Goal: Task Accomplishment & Management: Complete application form

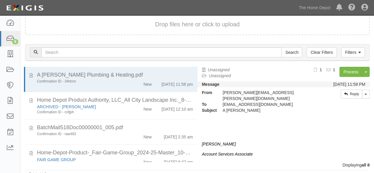
scroll to position [96, 0]
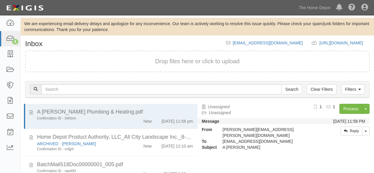
scroll to position [37, 0]
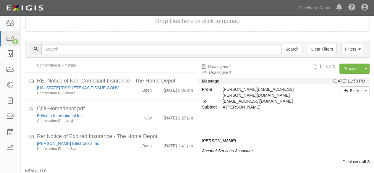
scroll to position [5, 0]
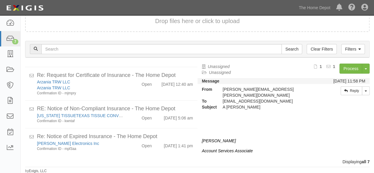
scroll to position [111, 0]
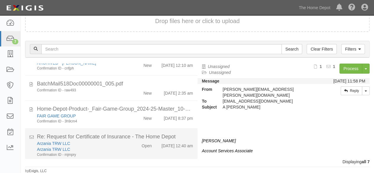
scroll to position [111, 0]
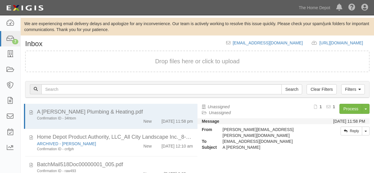
scroll to position [40, 0]
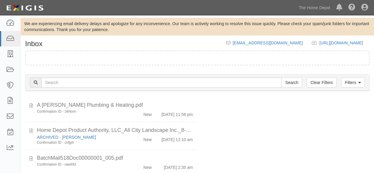
scroll to position [40, 0]
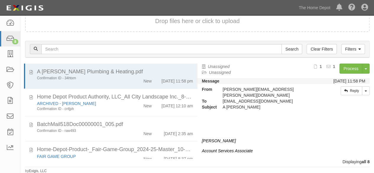
scroll to position [138, 0]
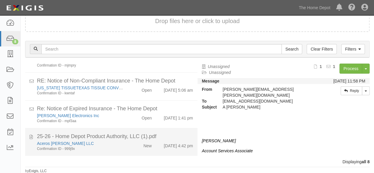
drag, startPoint x: 97, startPoint y: 148, endPoint x: 101, endPoint y: 147, distance: 4.0
click at [99, 148] on div "Confirmation ID - 999j9x" at bounding box center [80, 148] width 87 height 5
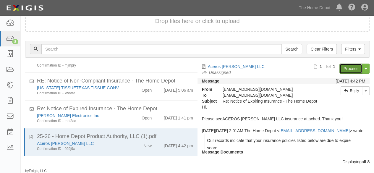
click at [345, 70] on link "Process" at bounding box center [351, 69] width 23 height 10
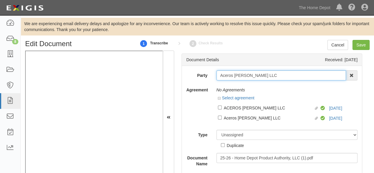
click at [259, 77] on input "Aceros [PERSON_NAME] LLC" at bounding box center [282, 75] width 130 height 10
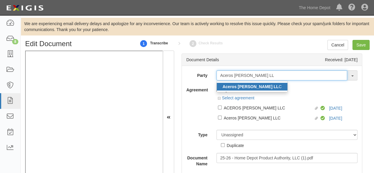
type input "Aceros Silva LL"
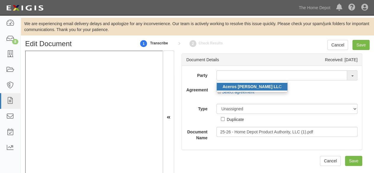
click at [228, 87] on strong "Aceros Silva LL" at bounding box center [251, 86] width 56 height 5
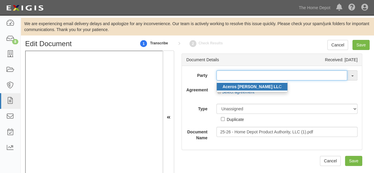
type input "Aceros Silva LLC"
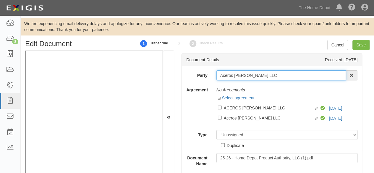
click at [232, 75] on input "Aceros Silva LLC" at bounding box center [282, 75] width 130 height 10
click at [231, 75] on input "Aceros Silva LLC" at bounding box center [282, 75] width 130 height 10
click at [230, 75] on input "Aceros Silva LLC" at bounding box center [282, 75] width 130 height 10
click at [228, 75] on input "Aceros Silva LLC" at bounding box center [282, 75] width 130 height 10
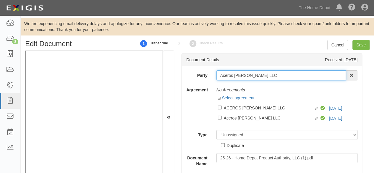
click at [228, 75] on input "Aceros Silva LLC" at bounding box center [282, 75] width 130 height 10
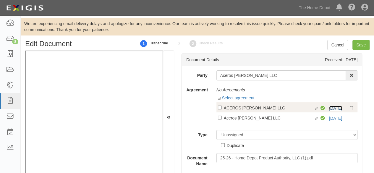
click at [329, 106] on link "9/9/25" at bounding box center [335, 108] width 13 height 5
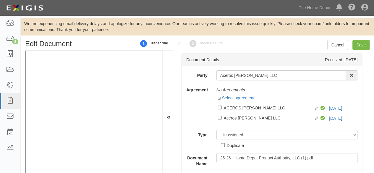
drag, startPoint x: 232, startPoint y: 108, endPoint x: 232, endPoint y: 117, distance: 9.2
click at [232, 108] on div "ACEROS SILVA LLC" at bounding box center [269, 107] width 90 height 7
click at [222, 108] on input "Linked agreement ACEROS SILVA LLC Linked agreement" at bounding box center [220, 108] width 4 height 4
checkbox input "true"
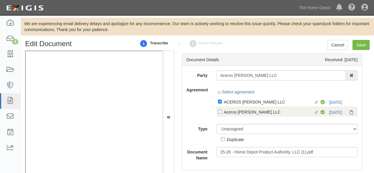
click at [233, 105] on div "Aceros Silva LLC" at bounding box center [269, 101] width 90 height 7
click at [222, 104] on input "Linked agreement Aceros Silva LLC Linked agreement" at bounding box center [220, 102] width 4 height 4
checkbox input "true"
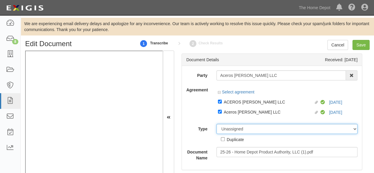
drag, startPoint x: 230, startPoint y: 130, endPoint x: 230, endPoint y: 124, distance: 5.7
click at [230, 128] on select "Unassigned Binder Cancellation Notice Certificate Contract Endorsement Insuranc…" at bounding box center [287, 129] width 141 height 10
select select "CertificateDetail"
click at [217, 124] on select "Unassigned Binder Cancellation Notice Certificate Contract Endorsement Insuranc…" at bounding box center [287, 129] width 141 height 10
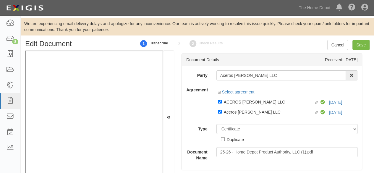
click at [0, 0] on select "ACORD 25 (2016/03) ACORD 101 ACORD 855 NY (2014/05) General" at bounding box center [0, 0] width 0 height 0
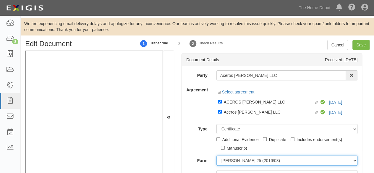
select select "GeneralFormDetail"
click at [217, 156] on select "ACORD 25 (2016/03) ACORD 101 ACORD 855 NY (2014/05) General" at bounding box center [287, 161] width 141 height 10
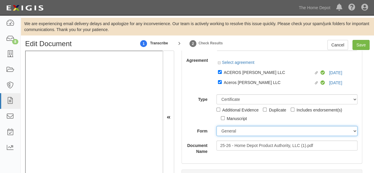
scroll to position [59, 0]
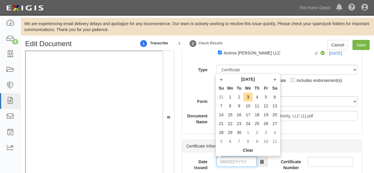
click at [230, 163] on input "Date Issued" at bounding box center [237, 162] width 40 height 10
click at [240, 98] on td "2" at bounding box center [239, 97] width 9 height 9
type input "09/02/2025"
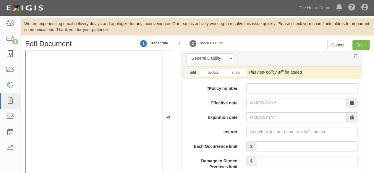
scroll to position [503, 0]
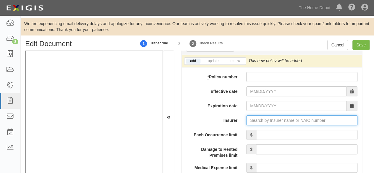
click at [260, 117] on input "Insurer" at bounding box center [301, 120] width 111 height 10
paste input "19682"
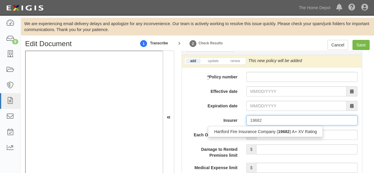
click at [252, 131] on div "Hartford Fire Insurance Company ( 19682 ) A+ XV Rating" at bounding box center [265, 132] width 114 height 8
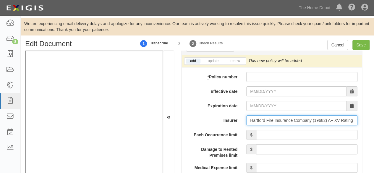
type input "Hartford Fire Insurance Company (19682) A+ XV Rating"
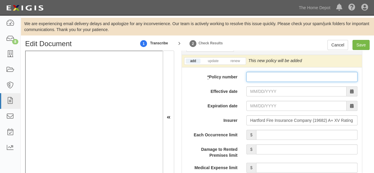
click at [264, 76] on input "* Policy number" at bounding box center [301, 77] width 111 height 10
paste input "34SBMAU0PLC"
type input "34SBMAU0PLC"
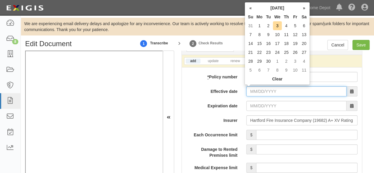
drag, startPoint x: 253, startPoint y: 86, endPoint x: 256, endPoint y: 83, distance: 4.9
click at [253, 86] on input "Effective date" at bounding box center [296, 91] width 100 height 10
click at [269, 33] on td "9" at bounding box center [268, 34] width 9 height 9
type input "09/09/2025"
type input "09/09/2026"
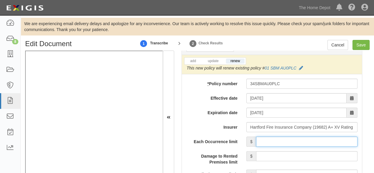
drag, startPoint x: 270, startPoint y: 140, endPoint x: 272, endPoint y: 133, distance: 6.7
click at [270, 140] on input "Each Occurrence limit" at bounding box center [306, 142] width 101 height 10
type input "2,000,000"
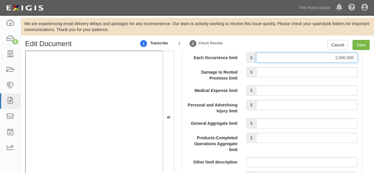
scroll to position [592, 0]
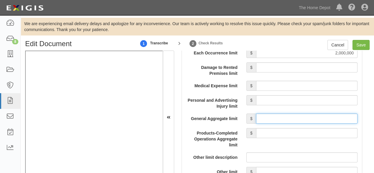
click at [290, 116] on input "General Aggregate limit" at bounding box center [306, 119] width 101 height 10
type input "4,000,000"
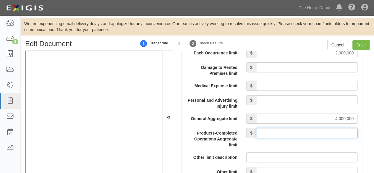
click at [312, 129] on input "Products-Completed Operations Aggregate limit" at bounding box center [306, 133] width 101 height 10
type input "4,000,000"
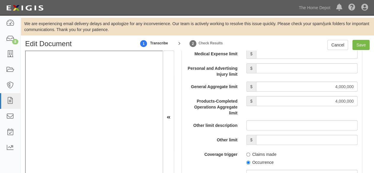
scroll to position [651, 0]
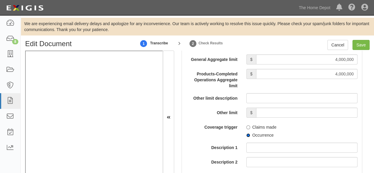
click at [246, 133] on input "Occurrence" at bounding box center [248, 135] width 4 height 4
radio input "true"
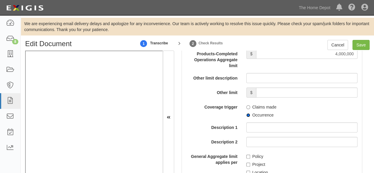
scroll to position [680, 0]
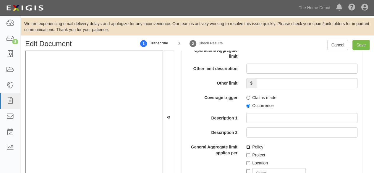
click at [246, 145] on input "Policy" at bounding box center [248, 147] width 4 height 4
checkbox input "true"
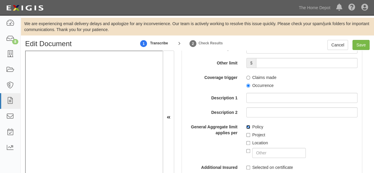
scroll to position [710, 0]
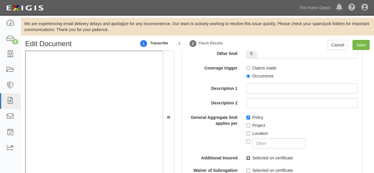
click at [247, 156] on input "Selected on certificate" at bounding box center [248, 158] width 4 height 4
checkbox input "true"
click at [359, 47] on input "Save" at bounding box center [361, 45] width 17 height 10
type input "2000000"
type input "4000000"
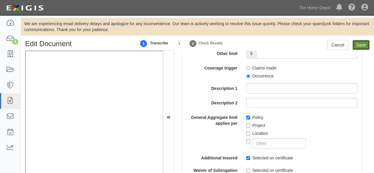
type input "4000000"
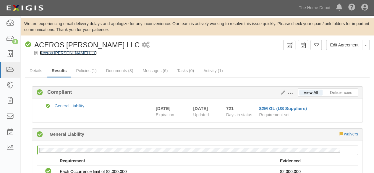
click at [50, 54] on link "Aceros [PERSON_NAME] LLC" at bounding box center [68, 53] width 57 height 5
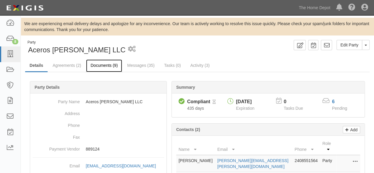
click at [96, 64] on link "Documents (9)" at bounding box center [104, 65] width 36 height 13
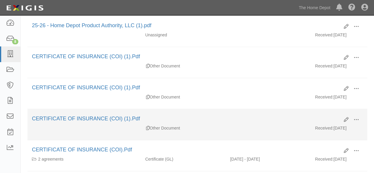
scroll to position [148, 0]
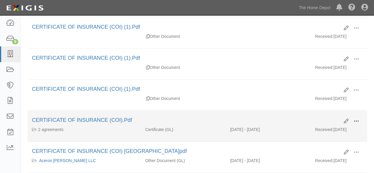
click at [354, 119] on span at bounding box center [356, 121] width 5 height 5
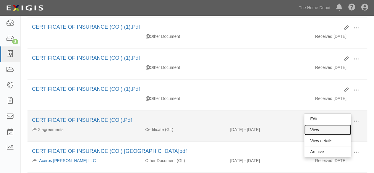
click at [321, 125] on link "View" at bounding box center [327, 130] width 47 height 11
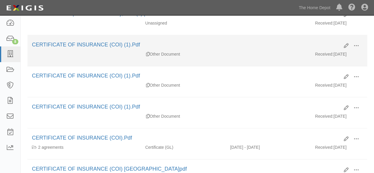
scroll to position [118, 0]
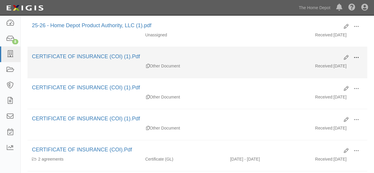
click at [357, 57] on span at bounding box center [356, 57] width 5 height 5
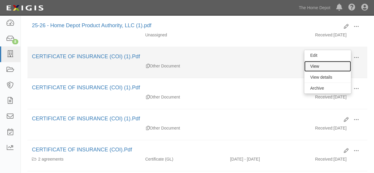
click at [336, 65] on link "View" at bounding box center [327, 66] width 47 height 11
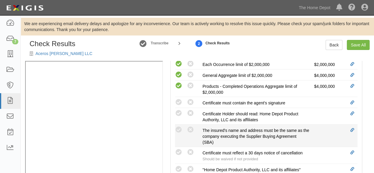
scroll to position [207, 0]
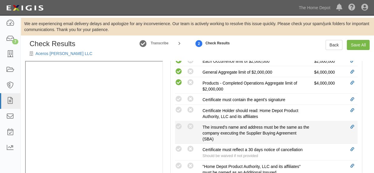
drag, startPoint x: 180, startPoint y: 125, endPoint x: 174, endPoint y: 126, distance: 6.2
click at [180, 125] on icon at bounding box center [178, 126] width 7 height 7
radio input "true"
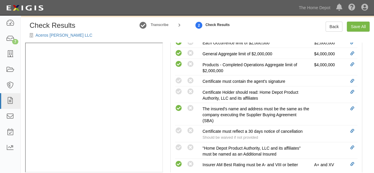
scroll to position [26, 0]
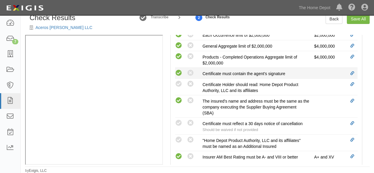
click at [182, 73] on icon at bounding box center [178, 73] width 7 height 7
radio input "true"
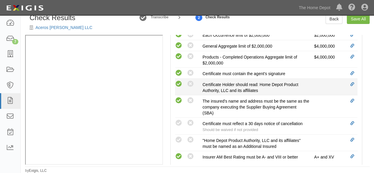
click at [179, 83] on icon at bounding box center [178, 83] width 7 height 7
radio input "true"
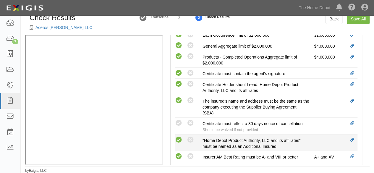
click at [180, 139] on icon at bounding box center [178, 139] width 7 height 7
radio input "true"
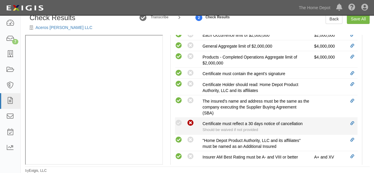
click at [191, 121] on icon at bounding box center [190, 122] width 7 height 7
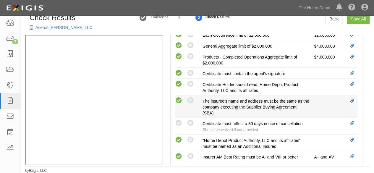
radio input "true"
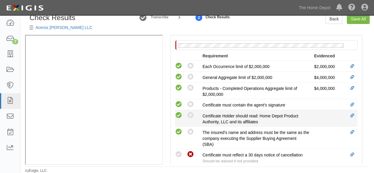
scroll to position [104, 0]
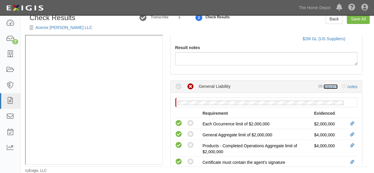
click at [331, 87] on link "waivers" at bounding box center [331, 86] width 14 height 5
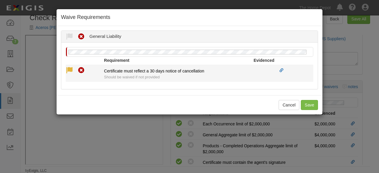
click at [69, 70] on icon at bounding box center [69, 70] width 7 height 7
radio input "true"
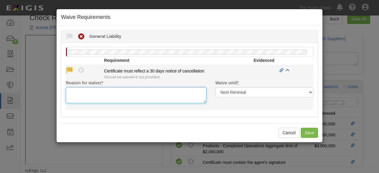
click at [80, 98] on textarea "Reason for waiver *" at bounding box center [136, 95] width 141 height 16
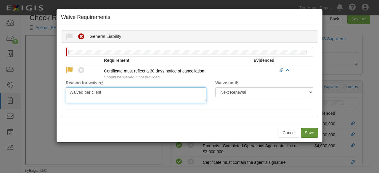
type textarea "Waived per client"
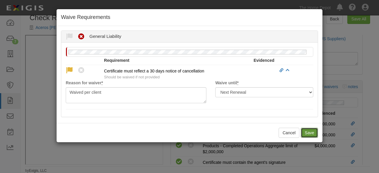
click at [304, 132] on button "Save" at bounding box center [309, 133] width 17 height 10
radio input "true"
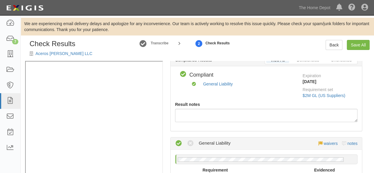
scroll to position [0, 0]
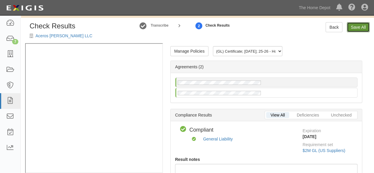
click at [359, 29] on link "Save All" at bounding box center [358, 27] width 23 height 10
radio input "false"
radio input "true"
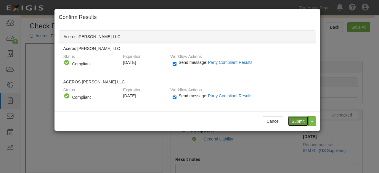
click at [298, 121] on input "Submit" at bounding box center [298, 121] width 21 height 10
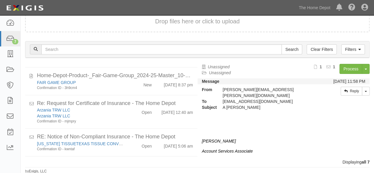
scroll to position [111, 0]
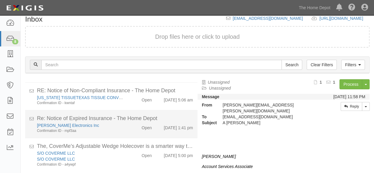
scroll to position [40, 0]
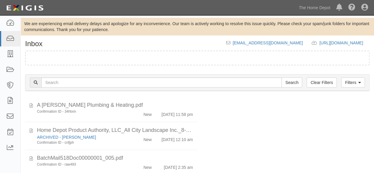
scroll to position [40, 0]
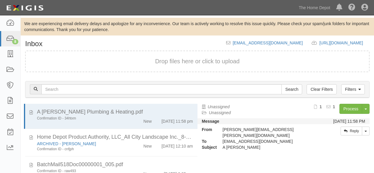
scroll to position [40, 0]
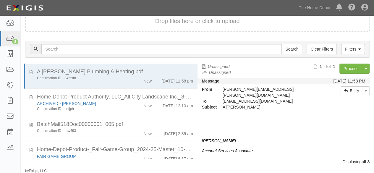
scroll to position [144, 0]
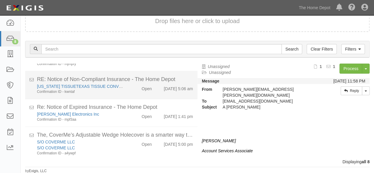
scroll to position [144, 0]
